Goal: Find specific page/section: Find specific page/section

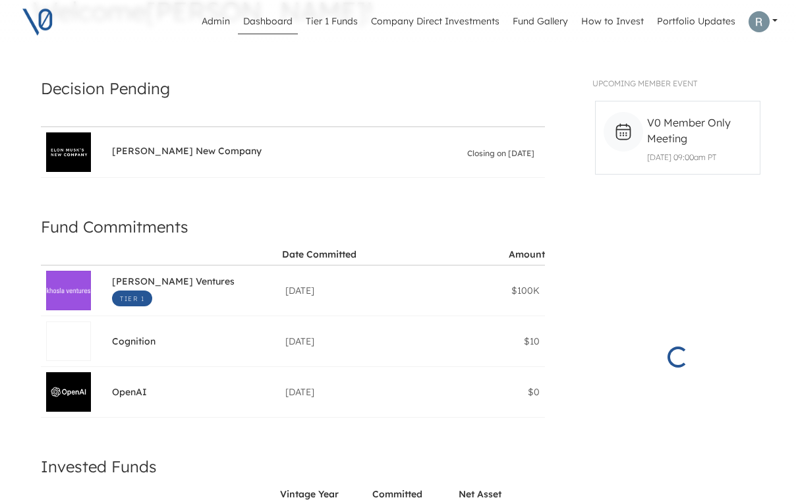
scroll to position [179, 0]
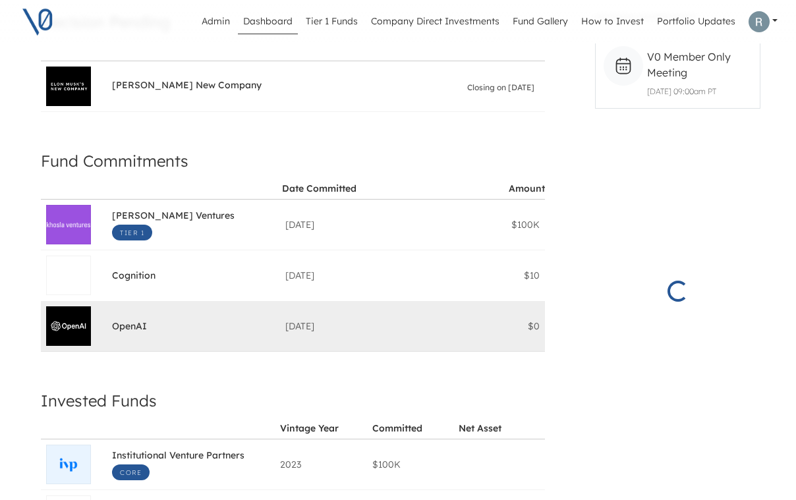
click at [316, 332] on div "[DATE]" at bounding box center [366, 326] width 163 height 13
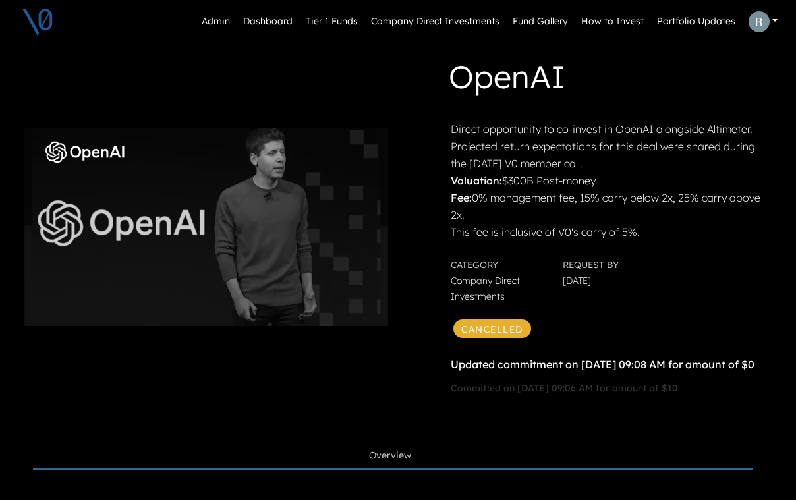
scroll to position [46, 0]
